Goal: Find contact information: Find contact information

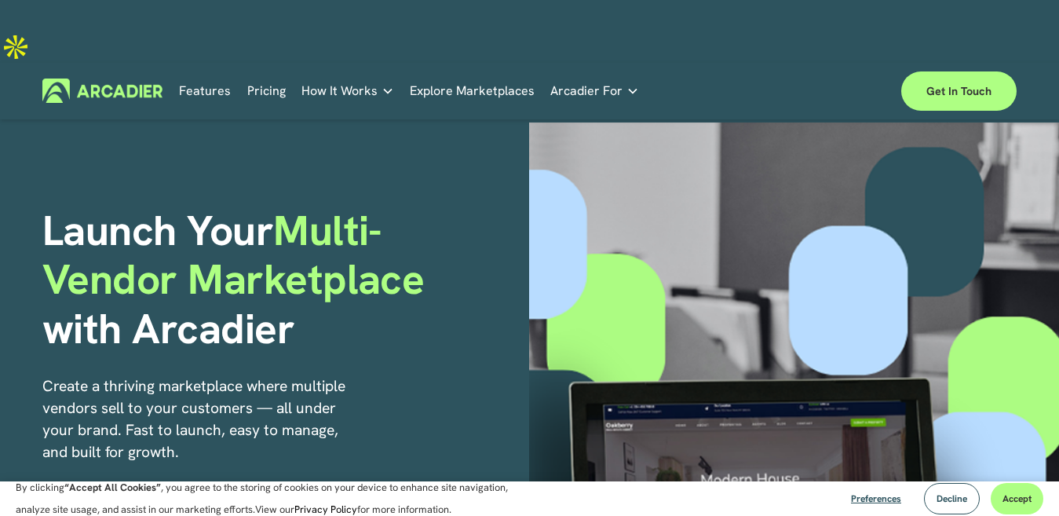
scroll to position [4615, 0]
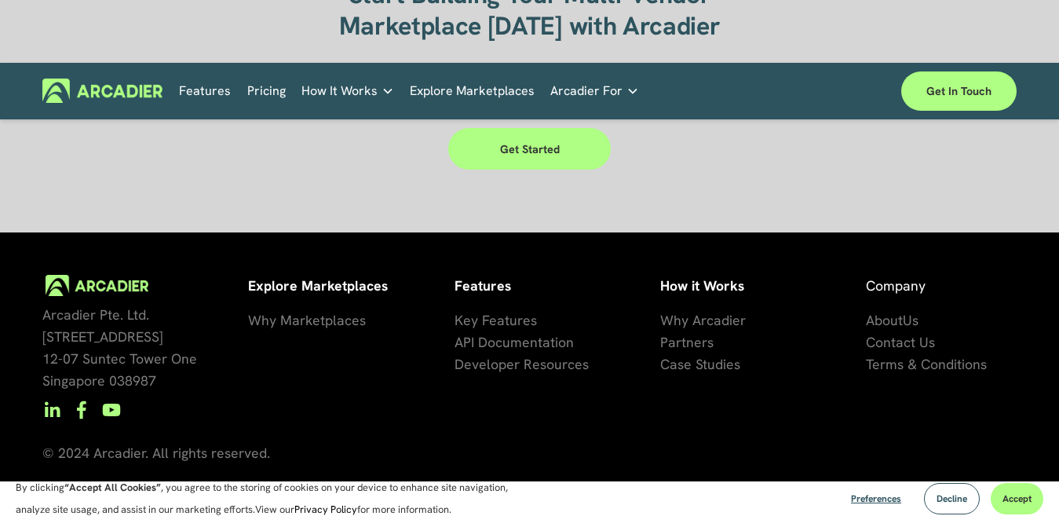
click at [898, 311] on span "About" at bounding box center [884, 320] width 37 height 18
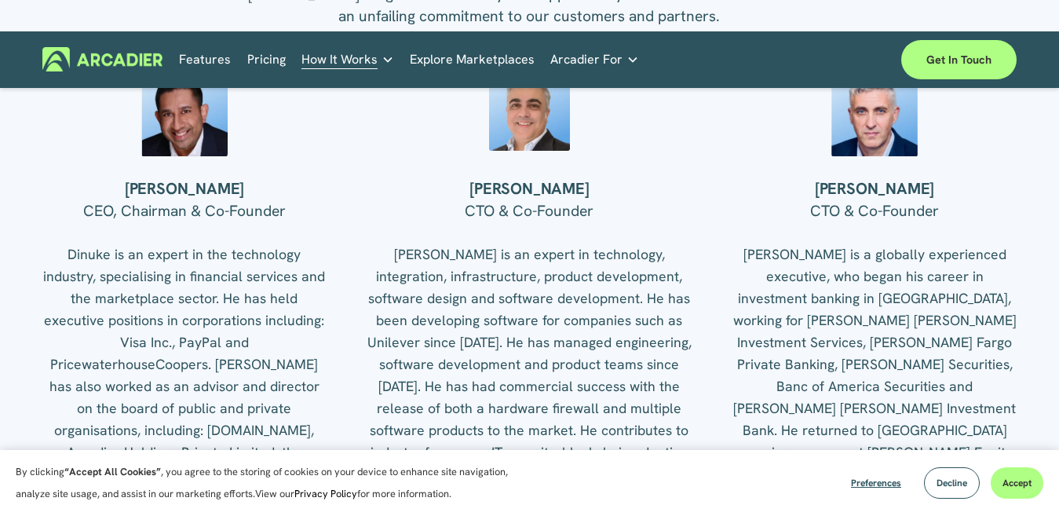
scroll to position [1885, 0]
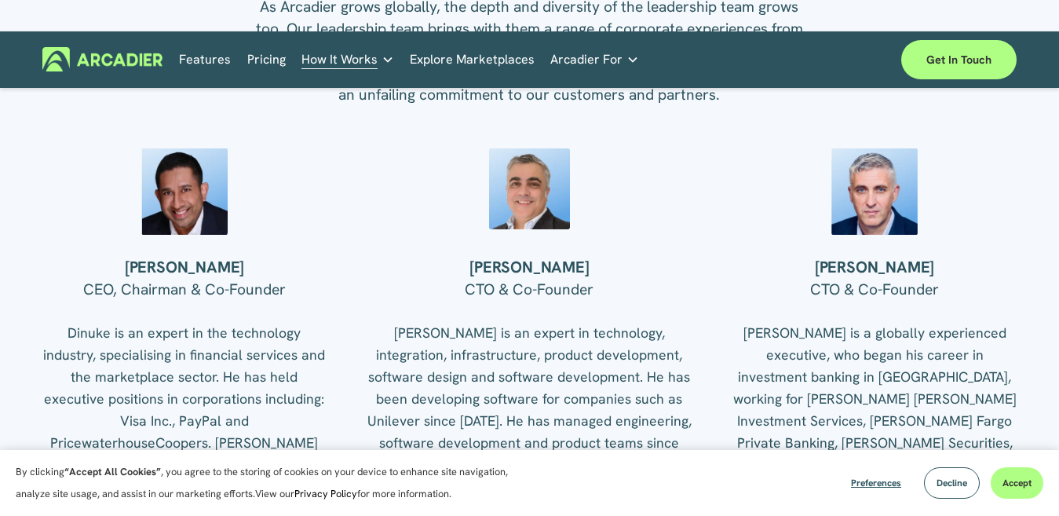
drag, startPoint x: 148, startPoint y: 256, endPoint x: 119, endPoint y: 258, distance: 29.2
click at [119, 258] on h4 "[PERSON_NAME]" at bounding box center [184, 268] width 284 height 20
drag, startPoint x: 589, startPoint y: 250, endPoint x: 465, endPoint y: 250, distance: 124.1
click at [465, 258] on h4 "[PERSON_NAME]" at bounding box center [530, 268] width 325 height 20
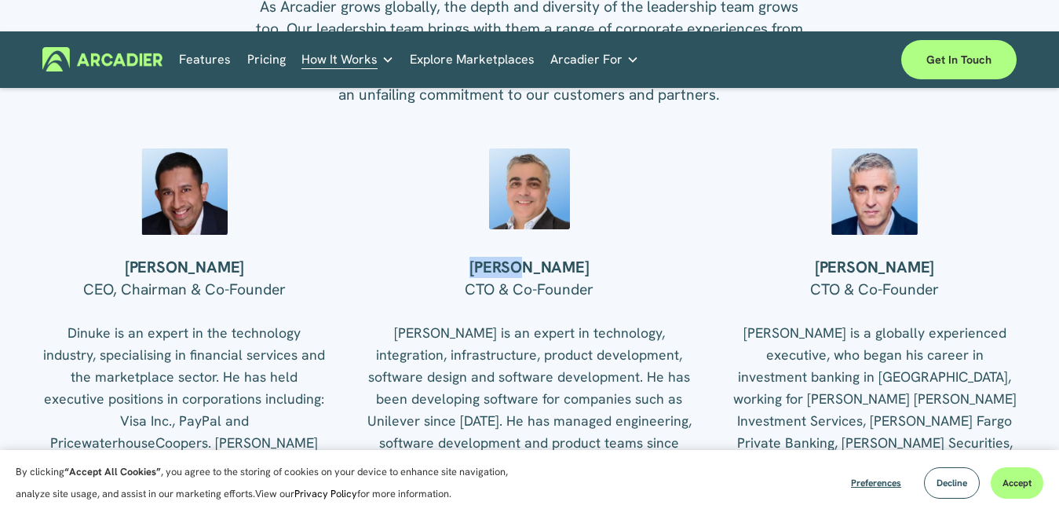
drag, startPoint x: 521, startPoint y: 252, endPoint x: 475, endPoint y: 254, distance: 45.6
click at [475, 258] on h4 "[PERSON_NAME]" at bounding box center [530, 268] width 325 height 20
copy h4 "[PERSON_NAME]"
drag, startPoint x: 834, startPoint y: 261, endPoint x: 933, endPoint y: 254, distance: 99.2
click at [933, 258] on h4 "[PERSON_NAME]" at bounding box center [875, 268] width 284 height 20
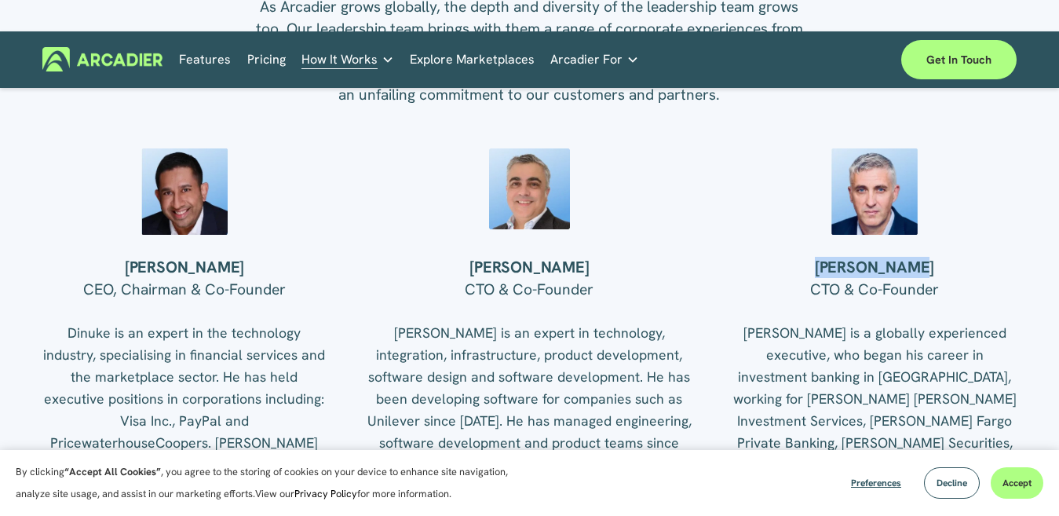
copy h4 "[PERSON_NAME]"
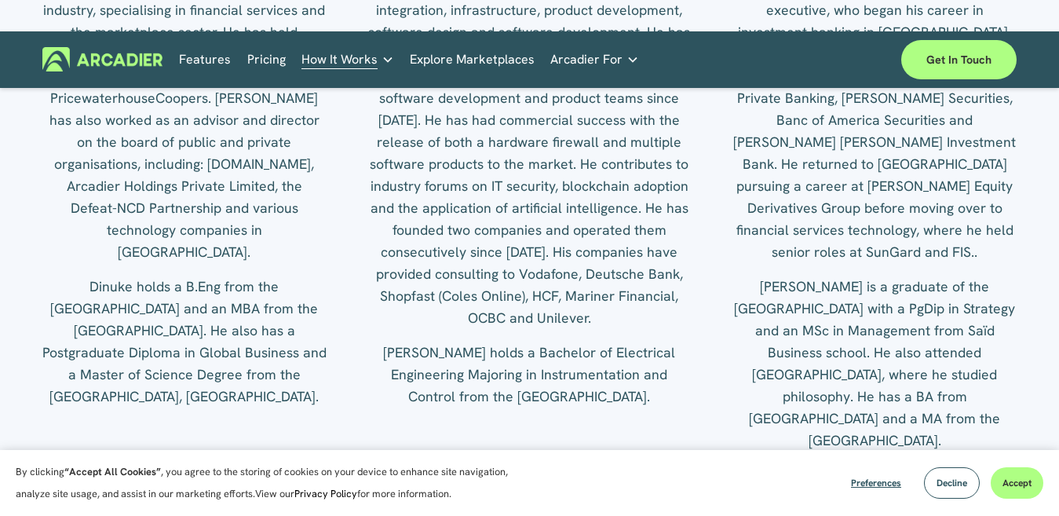
scroll to position [2277, 0]
